Goal: Transaction & Acquisition: Subscribe to service/newsletter

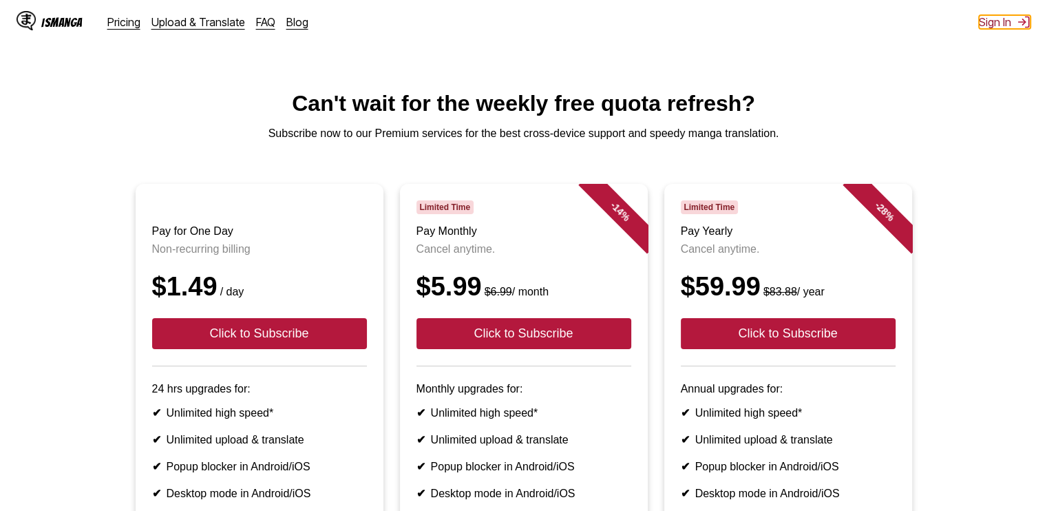
click at [1014, 19] on button "Sign In" at bounding box center [1005, 22] width 52 height 14
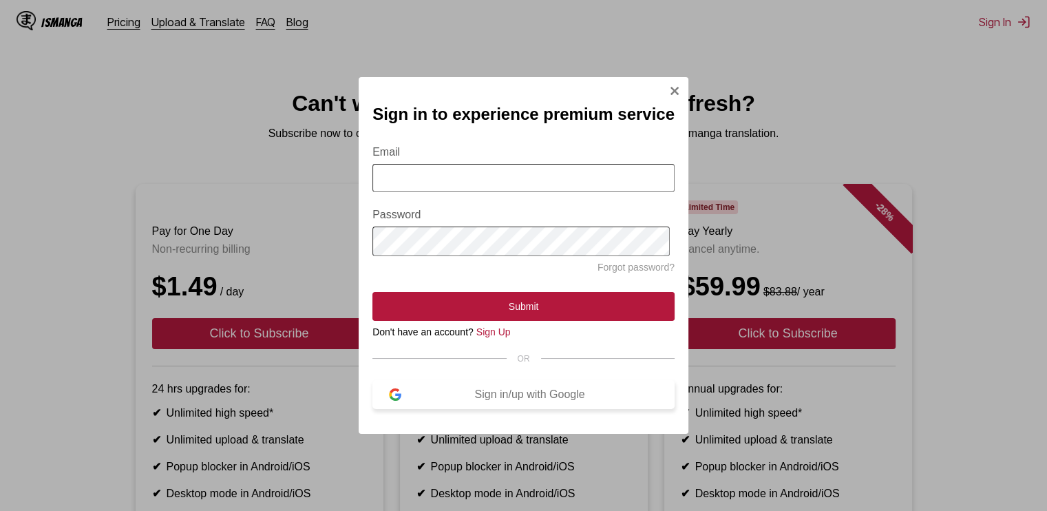
click at [520, 401] on div "Sign in/up with Google" at bounding box center [529, 394] width 257 height 12
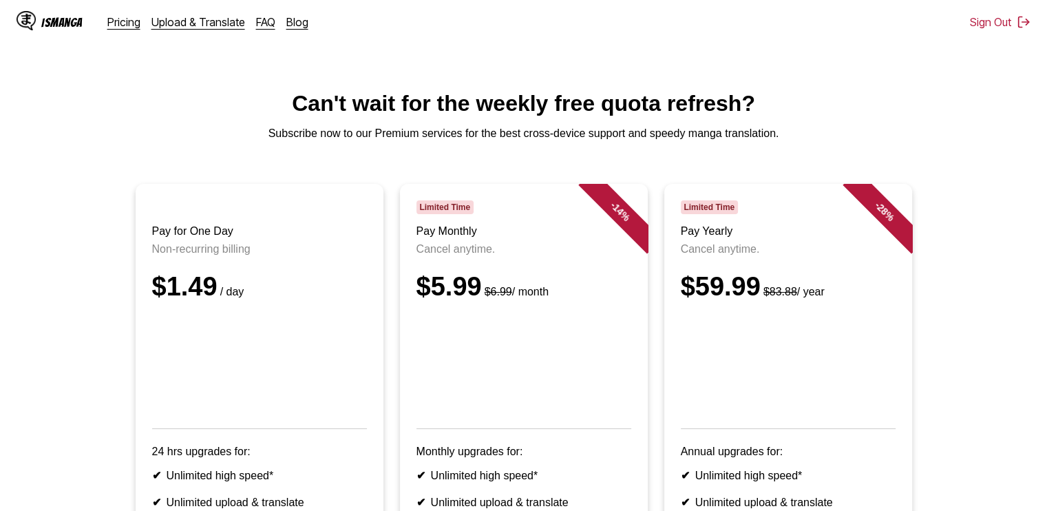
click at [61, 16] on div "IsManga" at bounding box center [61, 22] width 41 height 13
